Goal: Transaction & Acquisition: Purchase product/service

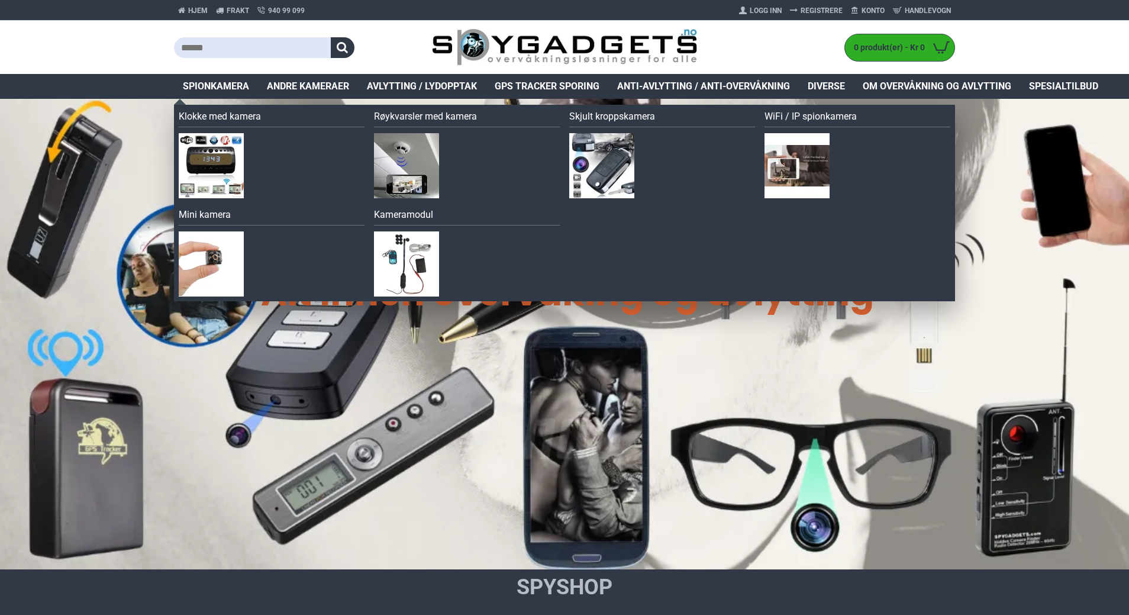
click at [204, 92] on span "Spionkamera" at bounding box center [216, 86] width 66 height 14
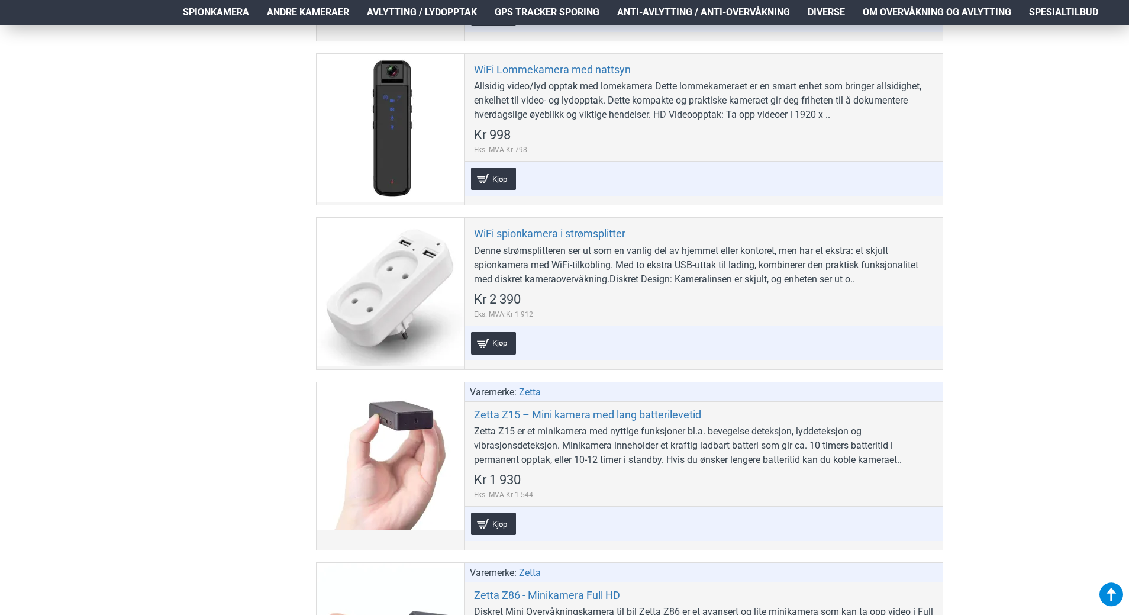
scroll to position [5266, 0]
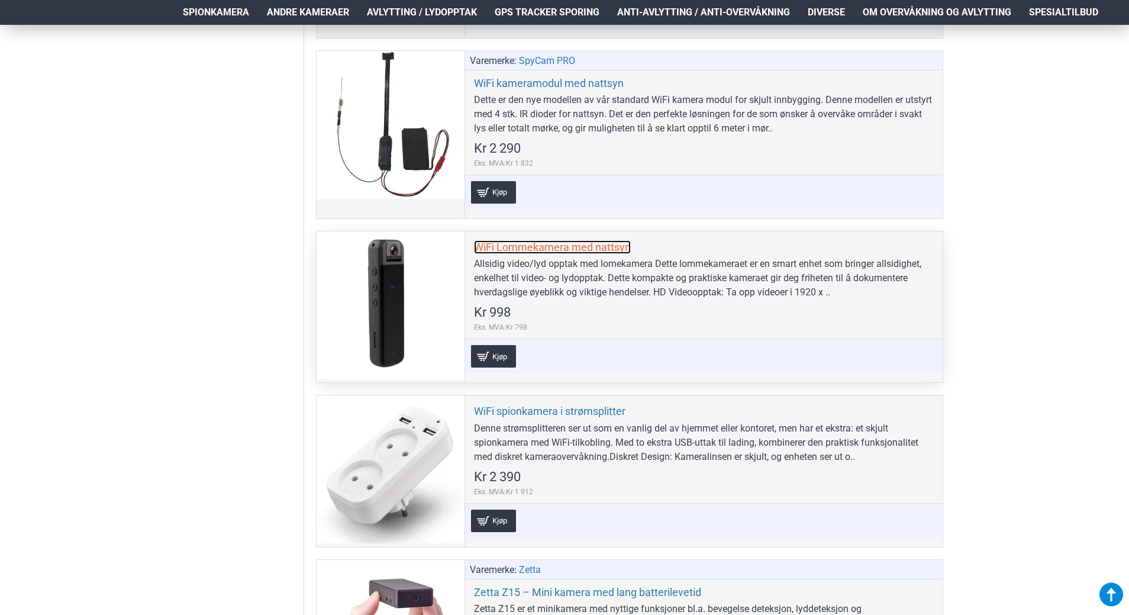
click at [514, 251] on link "WiFi Lommekamera med nattsyn" at bounding box center [552, 247] width 157 height 14
